Goal: Book appointment/travel/reservation

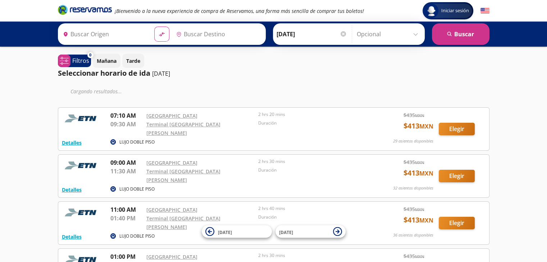
type input "[GEOGRAPHIC_DATA], [GEOGRAPHIC_DATA]"
type input "[GEOGRAPHIC_DATA][PERSON_NAME], [GEOGRAPHIC_DATA]"
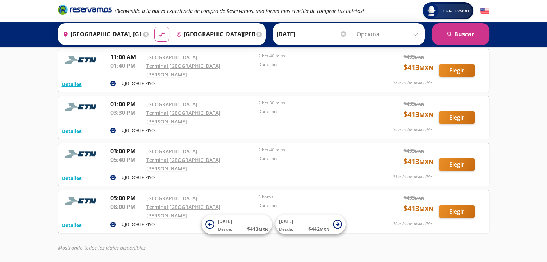
scroll to position [129, 0]
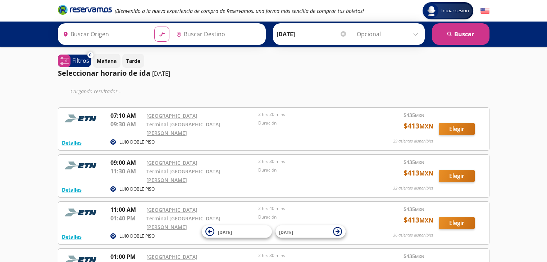
type input "[GEOGRAPHIC_DATA], [GEOGRAPHIC_DATA]"
type input "[GEOGRAPHIC_DATA][PERSON_NAME], [GEOGRAPHIC_DATA]"
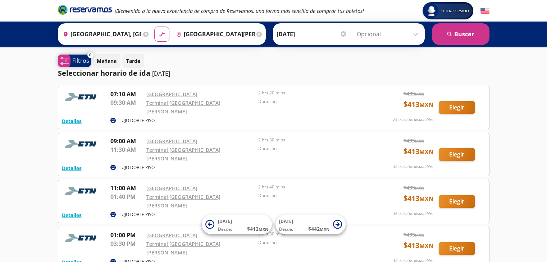
click at [77, 60] on p "Filtros" at bounding box center [80, 60] width 17 height 9
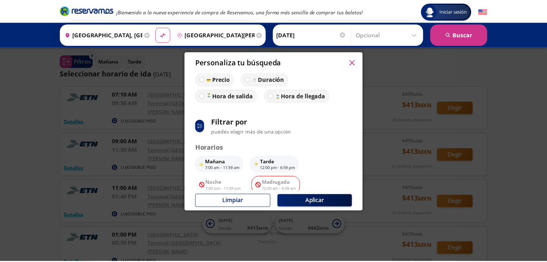
scroll to position [59, 0]
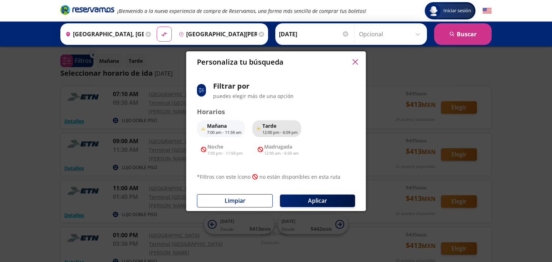
click at [263, 134] on p "12:00 pm - 6:59 pm" at bounding box center [279, 133] width 35 height 6
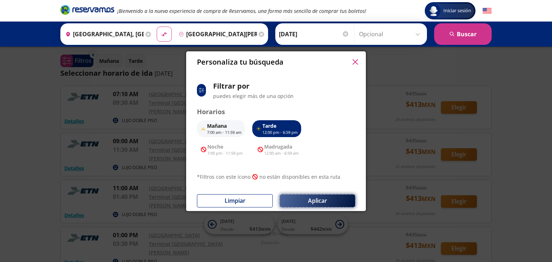
click at [298, 200] on button "Aplicar" at bounding box center [317, 201] width 75 height 13
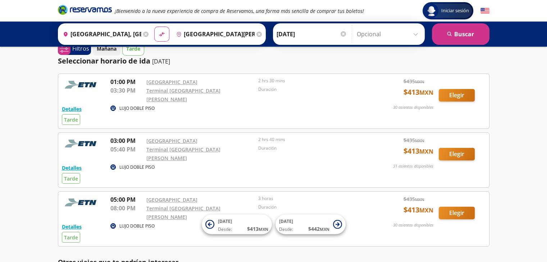
scroll to position [0, 0]
